Goal: Information Seeking & Learning: Learn about a topic

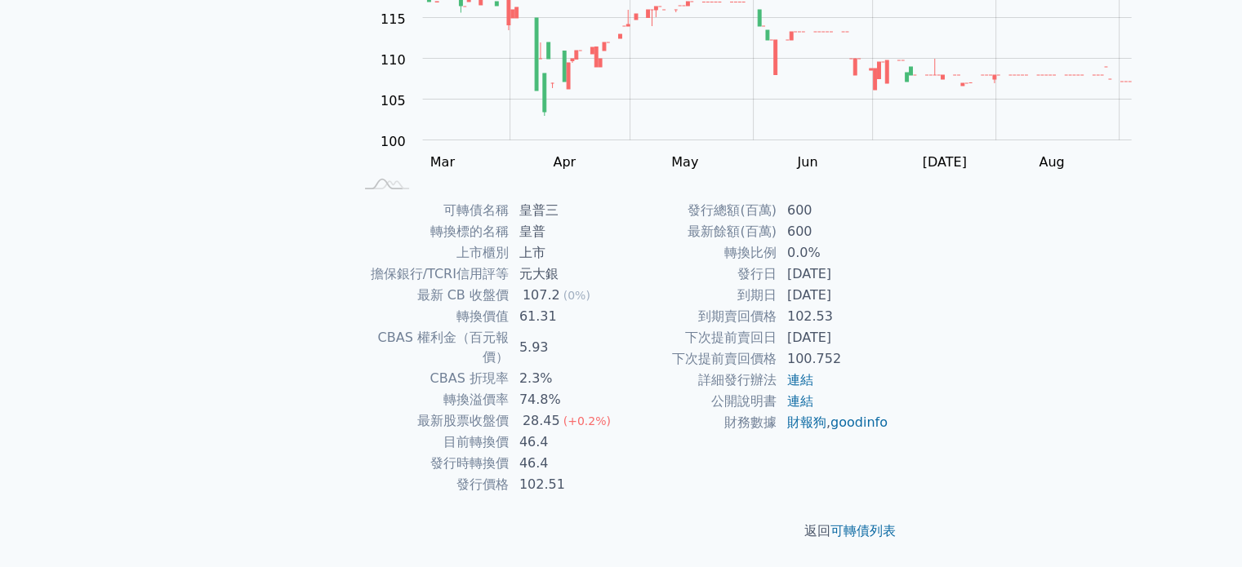
scroll to position [327, 0]
drag, startPoint x: 366, startPoint y: 319, endPoint x: 514, endPoint y: 350, distance: 151.8
click at [514, 350] on tbody "可轉債名稱 皇普三 轉換標的名稱 皇普 上市櫃別 上市 擔保銀行/TCRI信用評等 元大銀 最新 CB 收盤價 107.2 (0%) 轉換價值 61.31 C…" at bounding box center [487, 348] width 268 height 296
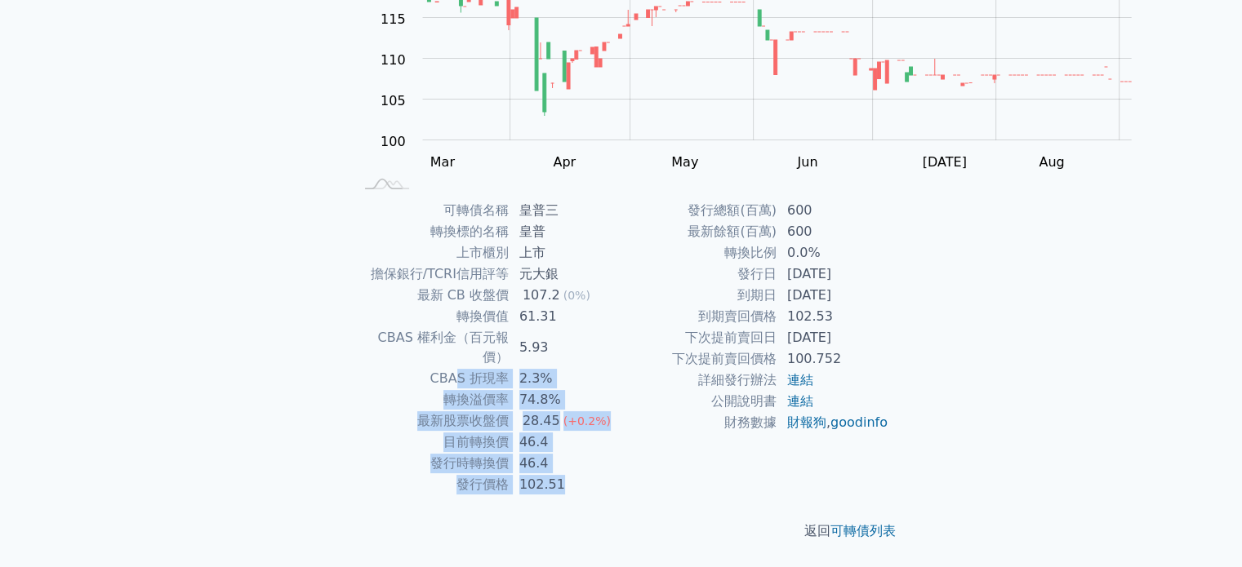
drag, startPoint x: 529, startPoint y: 481, endPoint x: 379, endPoint y: 326, distance: 215.9
click at [379, 326] on tbody "可轉債名稱 皇普三 轉換標的名稱 皇普 上市櫃別 上市 擔保銀行/TCRI信用評等 元大銀 最新 CB 收盤價 107.2 (0%) 轉換價值 61.31 C…" at bounding box center [487, 348] width 268 height 296
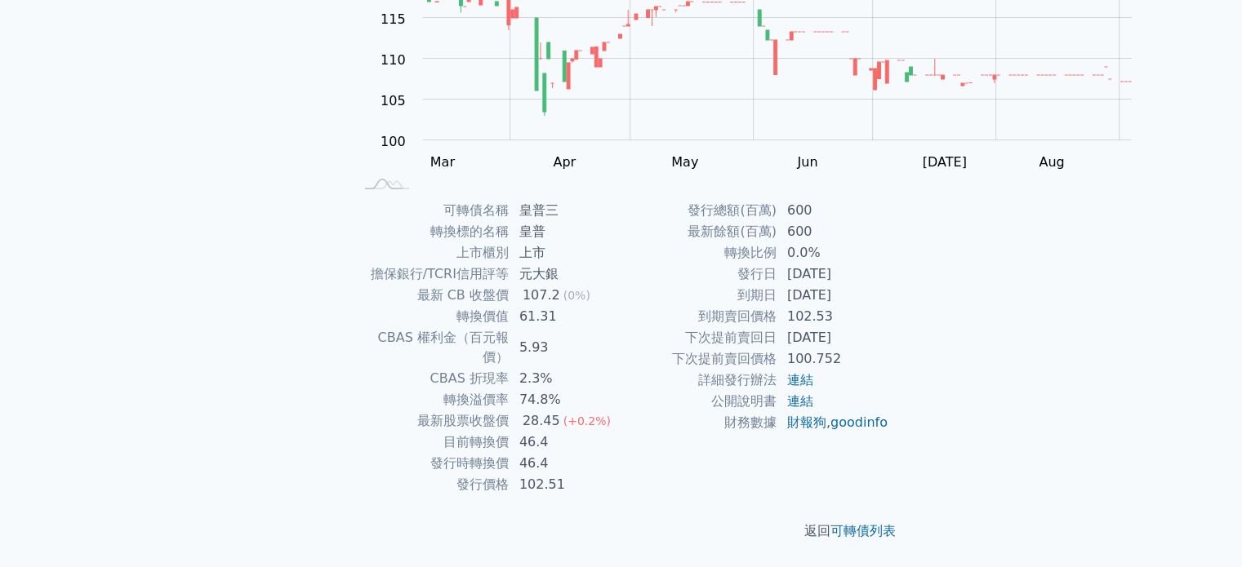
click at [683, 349] on td "下次提前賣回價格" at bounding box center [699, 359] width 156 height 21
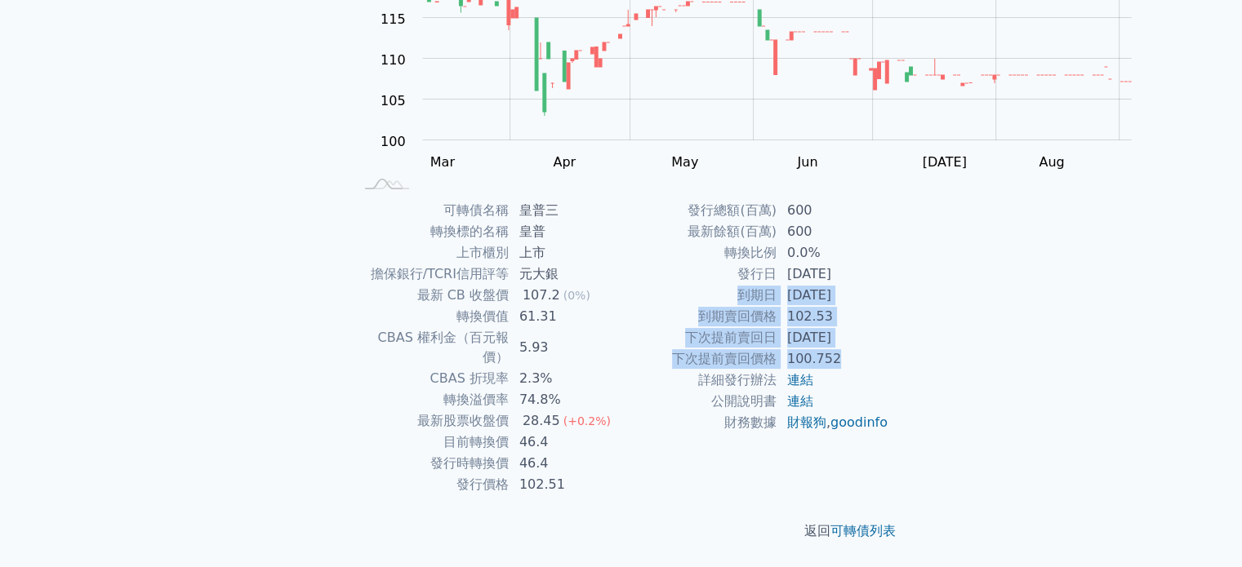
drag, startPoint x: 803, startPoint y: 273, endPoint x: 1002, endPoint y: 363, distance: 218.1
click at [889, 363] on tbody "發行總額(百萬) 600 最新餘額(百萬) 600 轉換比例 0.0% 發行日 2024-12-31 到期日 2029-12-31 到期賣回價格 102.53…" at bounding box center [755, 316] width 268 height 233
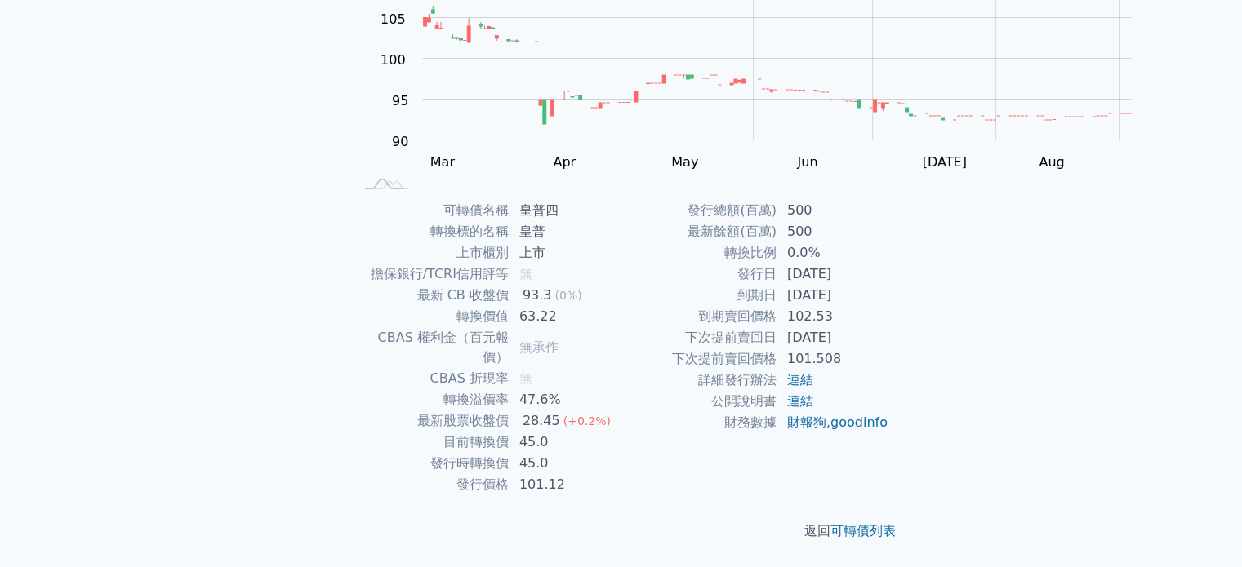
scroll to position [408, 0]
drag, startPoint x: 967, startPoint y: 228, endPoint x: 836, endPoint y: 192, distance: 135.5
click at [836, 200] on tbody "發行總額(百萬) 500 最新餘額(百萬) 500 轉換比例 0.0% 發行日 [DATE] 到期日 [DATE] 到期賣回價格 102.53 下次提前賣回日…" at bounding box center [755, 316] width 268 height 233
click at [889, 285] on td "[DATE]" at bounding box center [833, 295] width 112 height 21
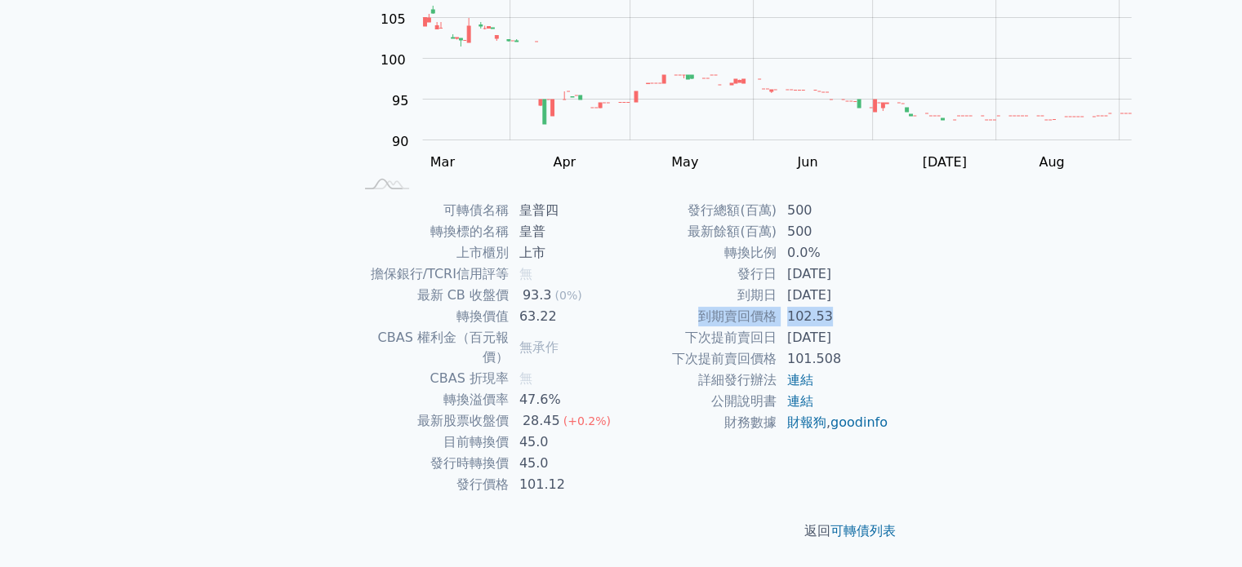
drag, startPoint x: 914, startPoint y: 267, endPoint x: 692, endPoint y: 251, distance: 222.7
click at [692, 306] on tr "到期賣回價格 102.53" at bounding box center [755, 316] width 268 height 21
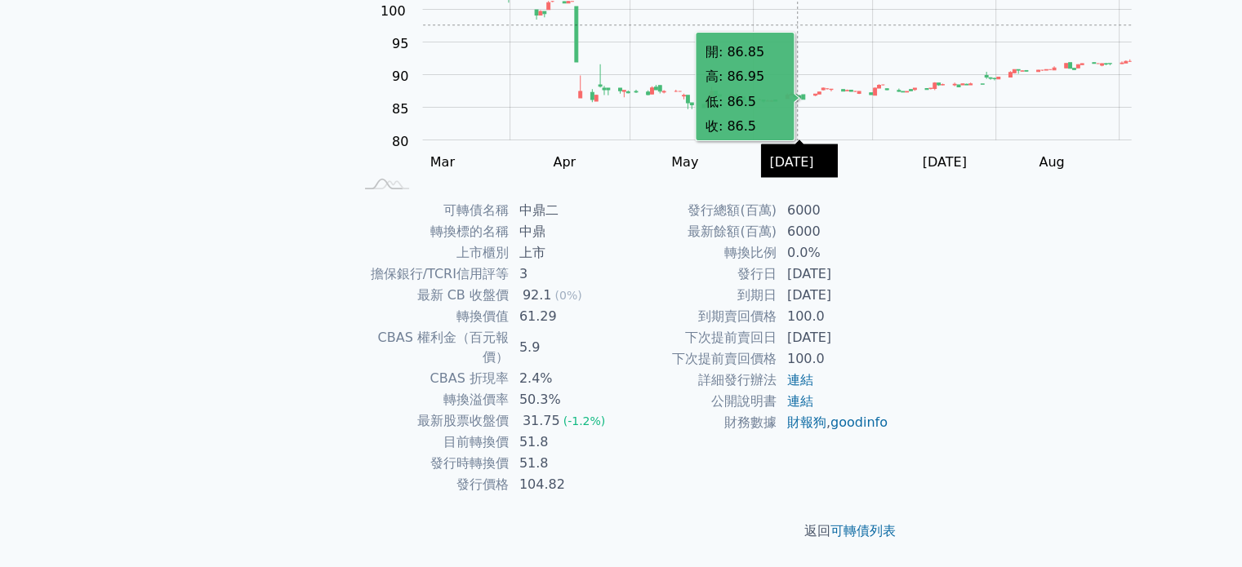
scroll to position [451, 0]
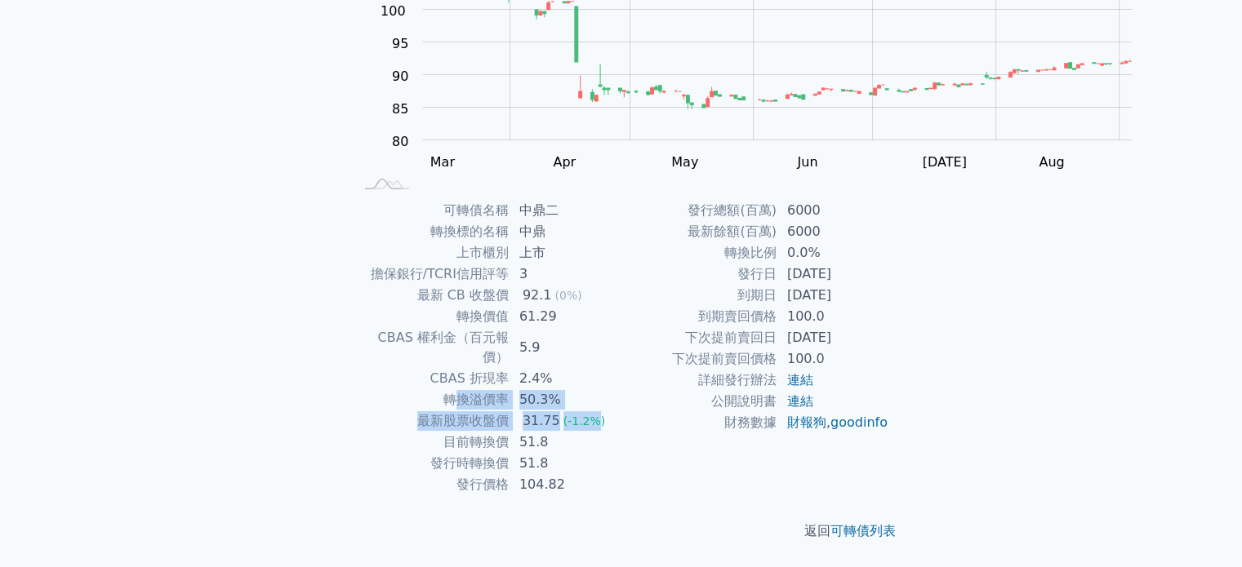
drag, startPoint x: 575, startPoint y: 355, endPoint x: 374, endPoint y: 314, distance: 204.9
click at [374, 314] on tbody "可轉債名稱 中鼎二 轉換標的名稱 中鼎 上市櫃別 上市 擔保銀行/TCRI信用評等 3 最新 CB 收盤價 92.1 (0%) 轉換價值 61.29 CBAS…" at bounding box center [487, 348] width 268 height 296
click at [519, 411] on div "31.75" at bounding box center [541, 421] width 44 height 20
click at [526, 389] on td "50.3%" at bounding box center [565, 399] width 112 height 21
drag, startPoint x: 567, startPoint y: 343, endPoint x: 376, endPoint y: 255, distance: 210.4
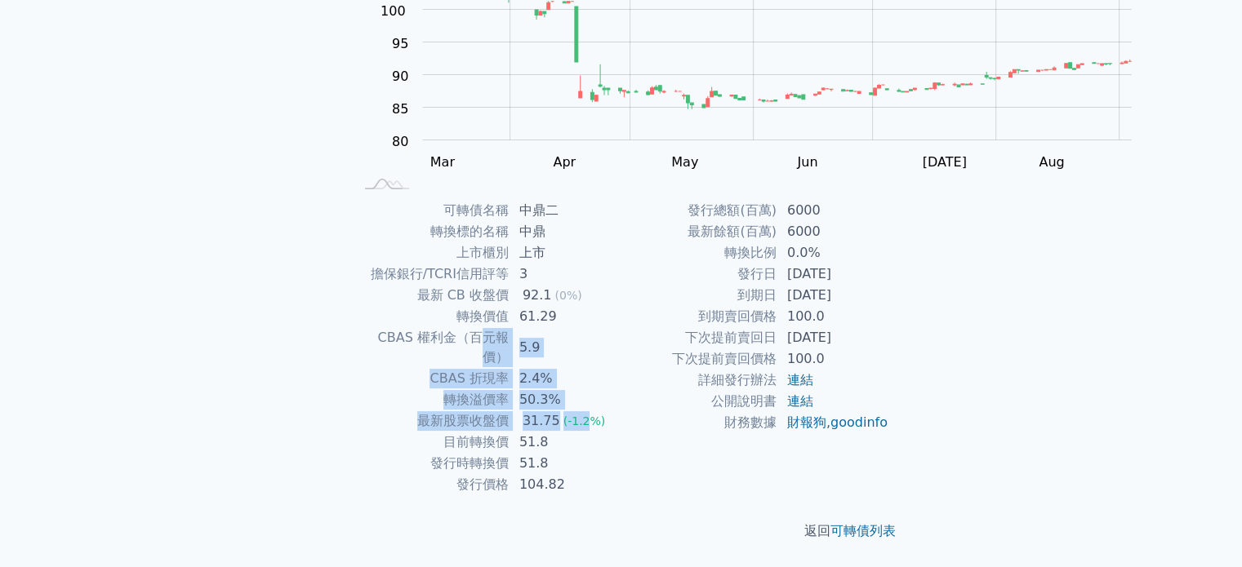
click at [376, 255] on tbody "可轉債名稱 中鼎二 轉換標的名稱 中鼎 上市櫃別 上市 擔保銀行/TCRI信用評等 3 最新 CB 收盤價 92.1 (0%) 轉換價值 61.29 CBAS…" at bounding box center [487, 348] width 268 height 296
click at [576, 327] on td "5.9" at bounding box center [565, 347] width 112 height 41
drag, startPoint x: 522, startPoint y: 353, endPoint x: 430, endPoint y: 278, distance: 118.3
click at [425, 276] on tbody "可轉債名稱 中鼎二 轉換標的名稱 中鼎 上市櫃別 上市 擔保銀行/TCRI信用評等 3 最新 CB 收盤價 92.1 (0%) 轉換價值 61.29 CBAS…" at bounding box center [487, 348] width 268 height 296
click at [525, 368] on td "2.4%" at bounding box center [565, 378] width 112 height 21
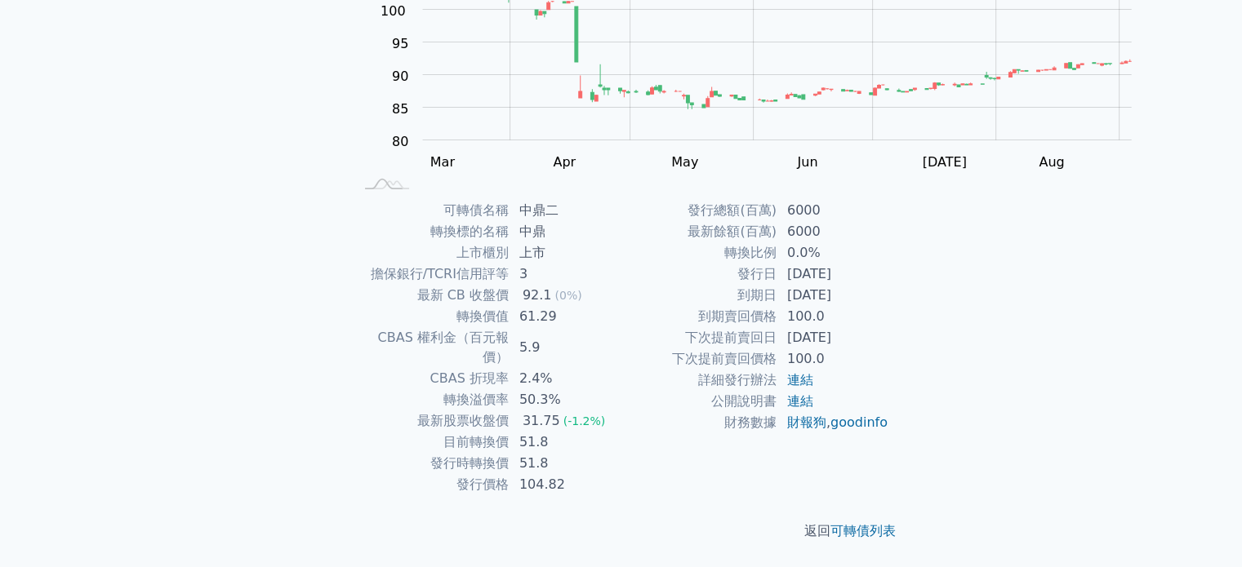
scroll to position [370, 0]
drag, startPoint x: 432, startPoint y: 271, endPoint x: 590, endPoint y: 280, distance: 158.6
click at [590, 285] on tr "最新 CB 收盤價 92.1 (0%)" at bounding box center [487, 295] width 268 height 21
click at [594, 285] on td "92.1 (0%)" at bounding box center [565, 295] width 112 height 21
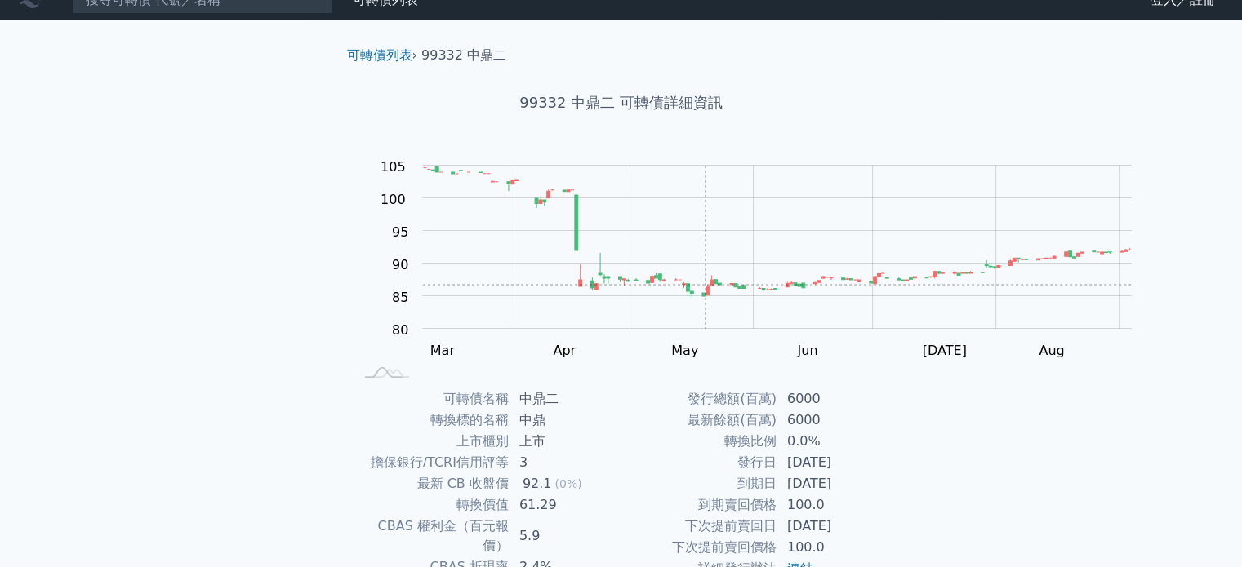
scroll to position [0, 0]
